Goal: Transaction & Acquisition: Purchase product/service

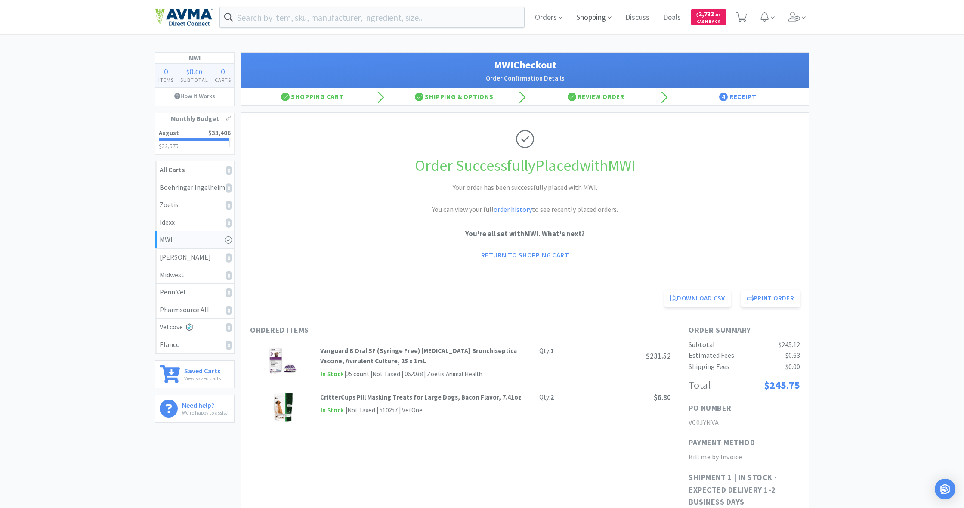
click at [589, 20] on span "Shopping" at bounding box center [594, 17] width 42 height 34
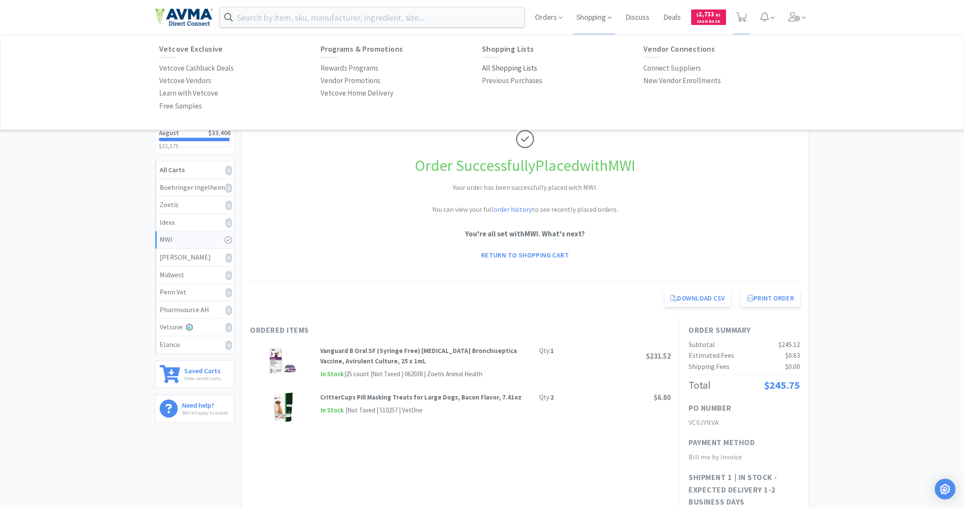
click at [512, 68] on p "All Shopping Lists" at bounding box center [509, 68] width 55 height 12
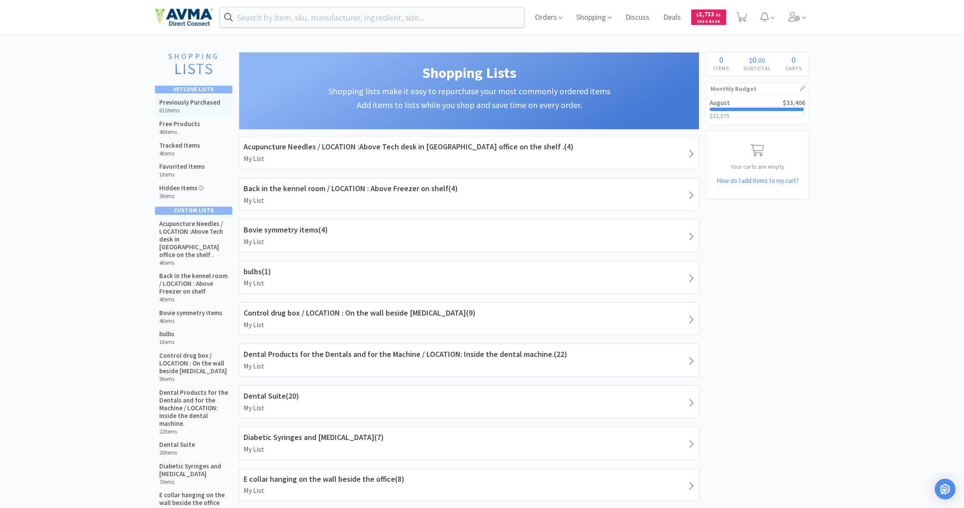
scroll to position [0, 0]
drag, startPoint x: 184, startPoint y: 105, endPoint x: 257, endPoint y: 114, distance: 73.2
click at [189, 106] on h5 "Previously Purchased" at bounding box center [189, 103] width 61 height 8
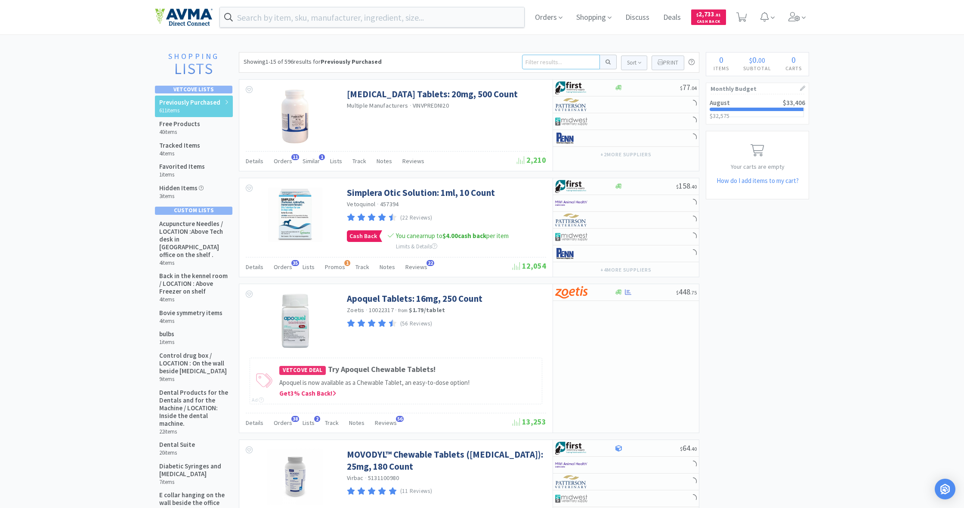
click at [535, 61] on input at bounding box center [561, 62] width 78 height 15
type input "feline purina om"
click at [607, 62] on button at bounding box center [608, 62] width 17 height 15
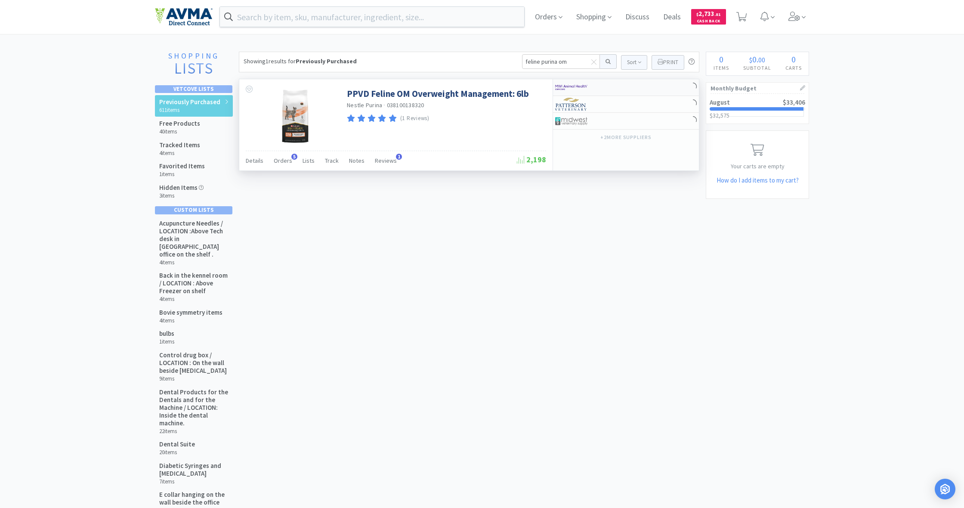
scroll to position [2, 0]
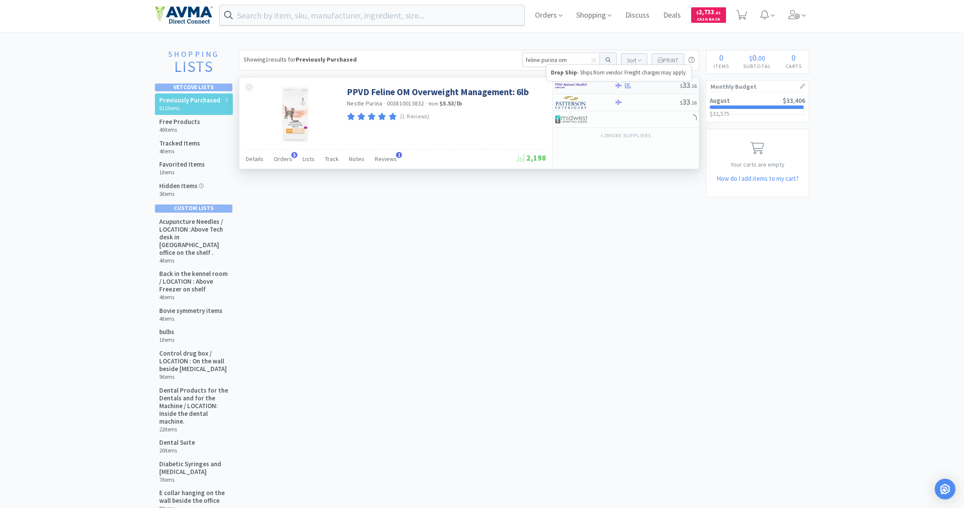
click at [620, 85] on icon at bounding box center [618, 85] width 6 height 6
select select "1"
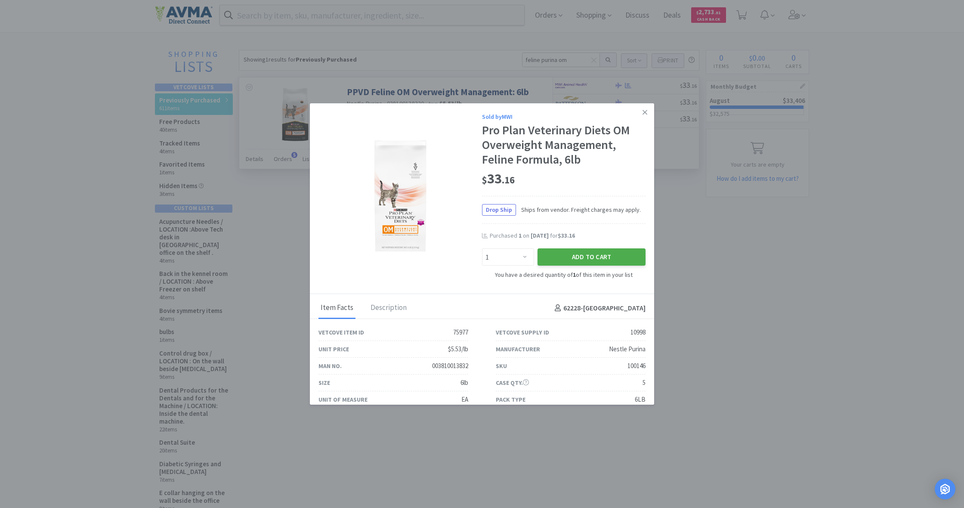
click at [597, 255] on button "Add to Cart" at bounding box center [591, 256] width 108 height 17
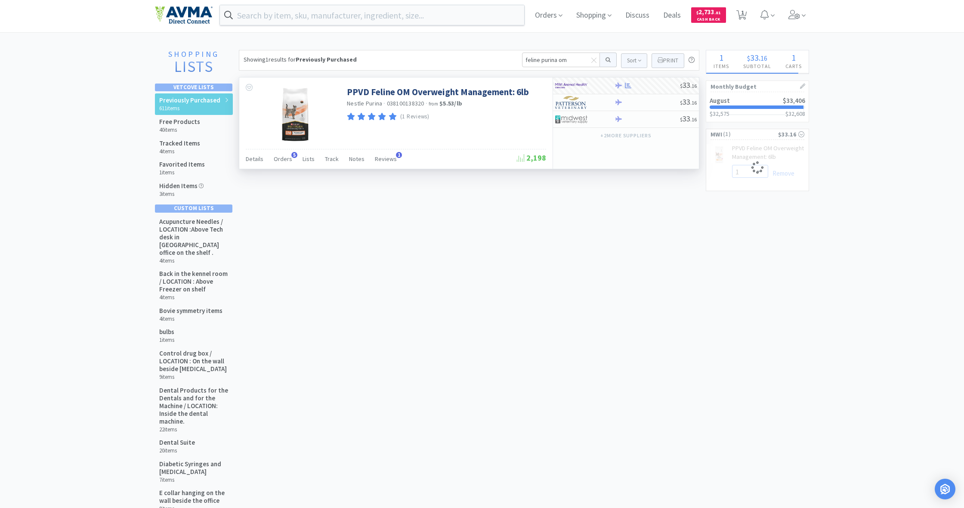
select select "2"
drag, startPoint x: 571, startPoint y: 58, endPoint x: 495, endPoint y: 59, distance: 75.3
click at [495, 59] on div "Showing 1 results for Previously Purchased feline purina om Sort Print Previous…" at bounding box center [469, 60] width 460 height 21
